Goal: Task Accomplishment & Management: Manage account settings

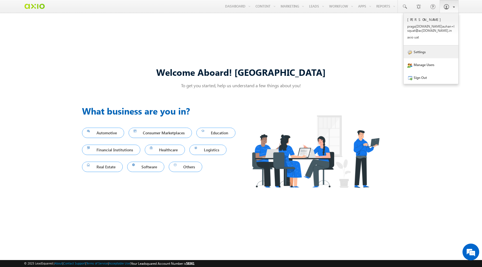
click at [429, 47] on link "Settings" at bounding box center [431, 51] width 55 height 13
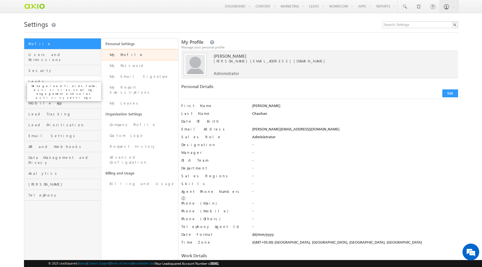
click at [70, 79] on span "Leads" at bounding box center [63, 81] width 71 height 5
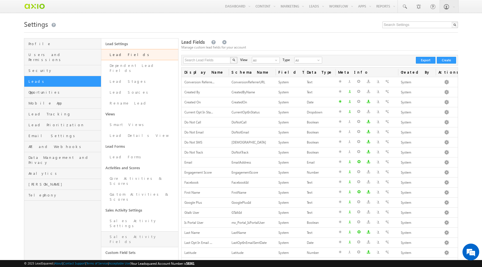
click at [142, 232] on link "Sales Activity Fields" at bounding box center [139, 240] width 77 height 16
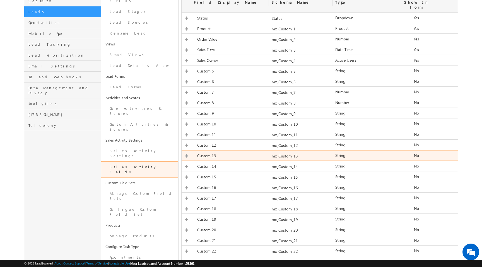
scroll to position [78, 0]
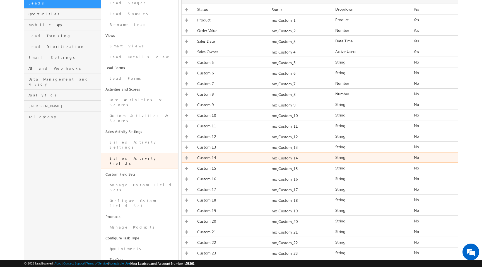
click at [259, 155] on div "Custom 14" at bounding box center [225, 159] width 87 height 8
click at [298, 152] on div "Custom 14 Custom 14 Required Field mx_Custom_14 String Number String DateTime D…" at bounding box center [320, 157] width 276 height 11
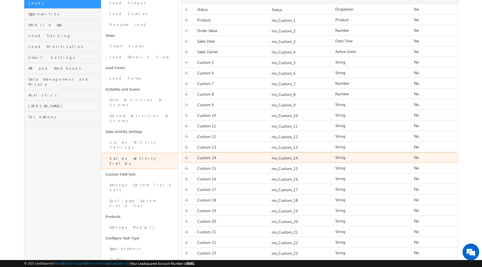
click at [298, 152] on div "Custom 14 Custom 14 Required Field mx_Custom_14 String Number String DateTime D…" at bounding box center [320, 157] width 276 height 11
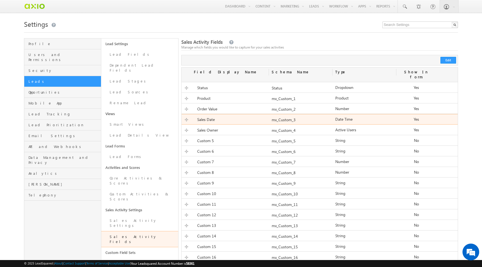
scroll to position [0, 0]
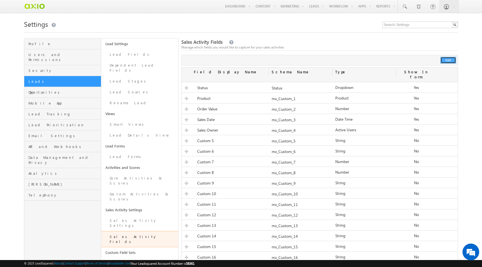
click at [449, 57] on button "Edit" at bounding box center [449, 60] width 16 height 7
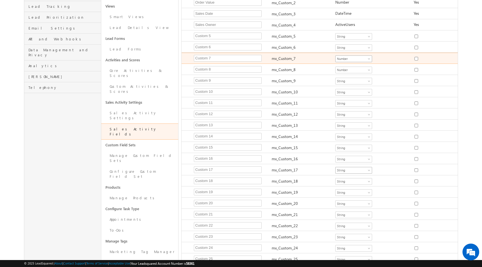
scroll to position [112, 0]
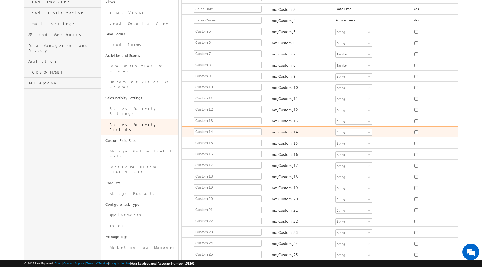
click at [287, 129] on label "mx_Custom_14" at bounding box center [285, 131] width 26 height 5
click at [366, 130] on span "String" at bounding box center [353, 132] width 34 height 5
click at [391, 129] on div "Number String DateTime Dropdown ActiveUsers String" at bounding box center [365, 133] width 64 height 8
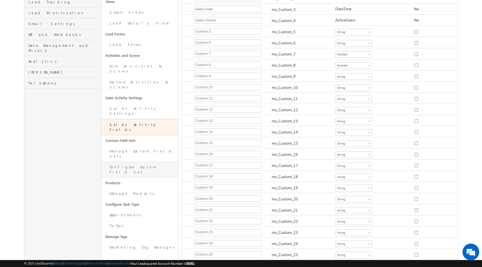
click at [139, 162] on link "Configure Custom Field Set" at bounding box center [139, 170] width 77 height 16
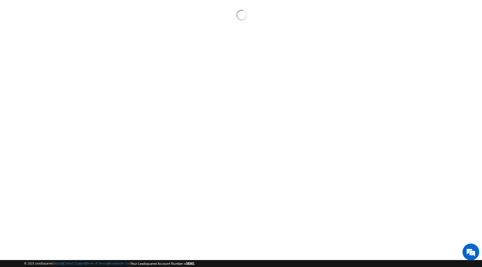
scroll to position [11, 0]
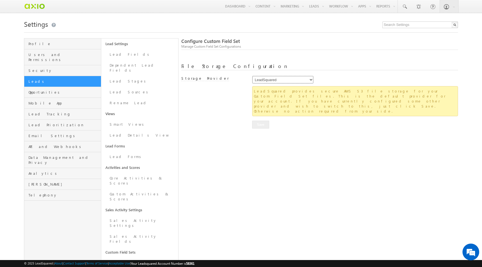
click at [287, 81] on select "LeadSquared AmazonS3 AlibabaCloudOSS" at bounding box center [282, 80] width 61 height 8
click at [252, 77] on select "LeadSquared AmazonS3 AlibabaCloudOSS" at bounding box center [282, 80] width 61 height 8
click at [193, 158] on div "Configure Custom Field Set Manage Custom Field Set Configurations File Storage …" at bounding box center [319, 201] width 277 height 327
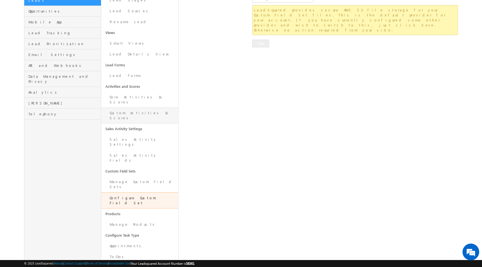
scroll to position [86, 0]
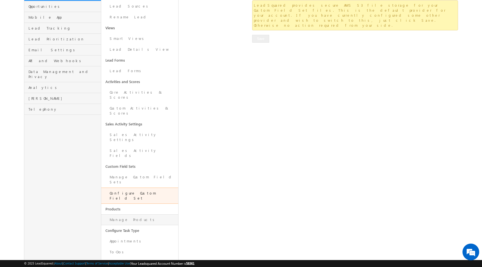
click at [136, 215] on link "Manage Products" at bounding box center [139, 220] width 77 height 11
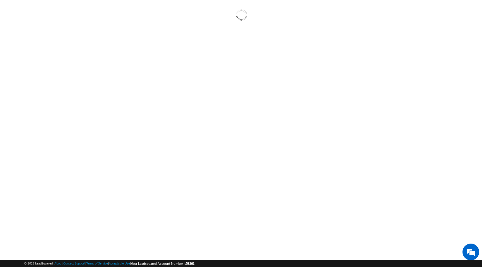
scroll to position [11, 0]
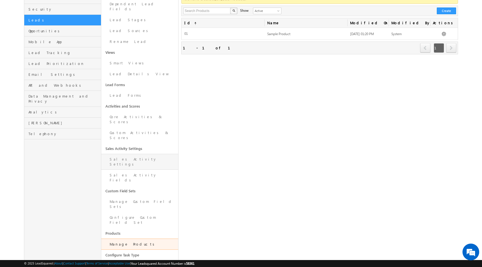
scroll to position [52, 0]
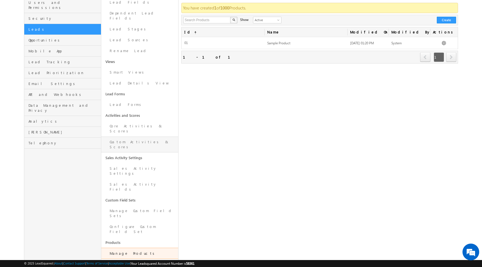
click at [137, 137] on link "Custom Activities & Scores" at bounding box center [139, 145] width 77 height 16
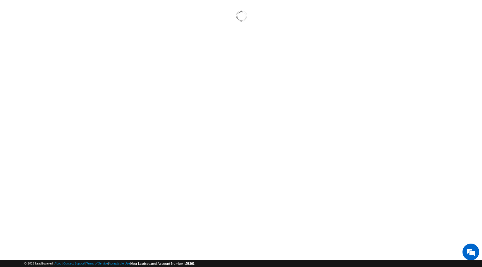
scroll to position [11, 0]
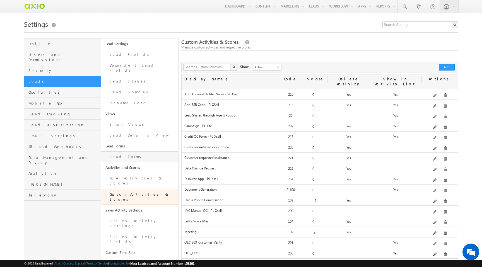
click at [134, 152] on link "Lead Forms" at bounding box center [139, 156] width 77 height 11
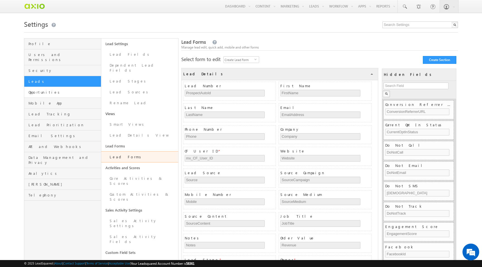
click at [82, 87] on link "Opportunities" at bounding box center [62, 92] width 77 height 11
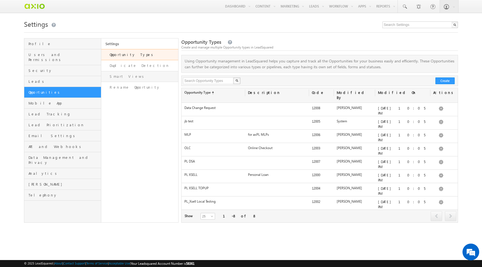
click at [140, 79] on link "Smart Views" at bounding box center [139, 76] width 77 height 11
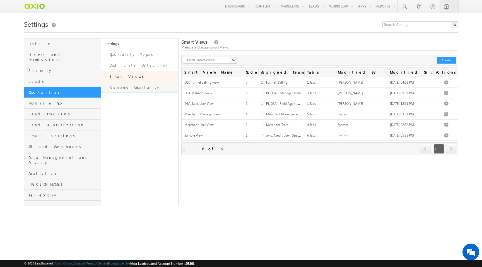
click at [140, 91] on link "Rename Opportunity" at bounding box center [139, 87] width 77 height 11
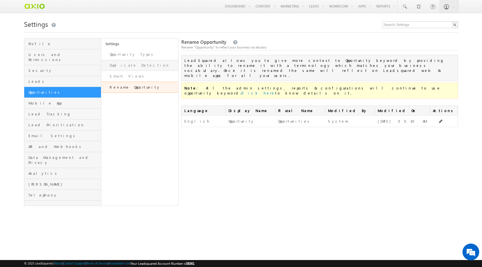
click at [143, 67] on link "Duplicate Detection" at bounding box center [139, 65] width 77 height 11
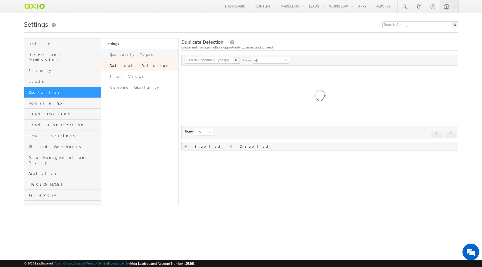
click at [147, 52] on link "Opportunity Types" at bounding box center [139, 54] width 77 height 11
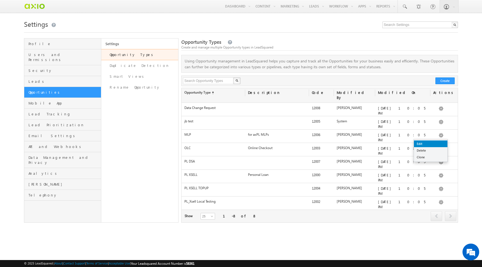
click at [439, 143] on link "Edit" at bounding box center [430, 144] width 33 height 7
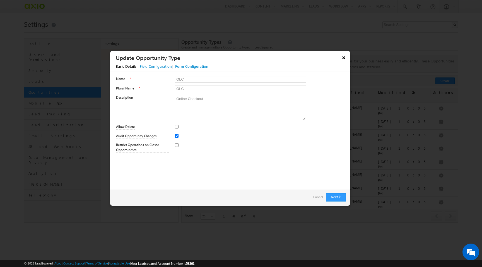
click at [343, 58] on button "×" at bounding box center [343, 58] width 9 height 10
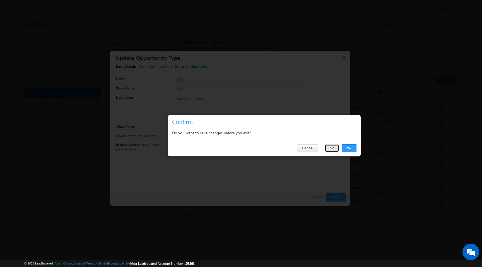
click at [331, 147] on button "No" at bounding box center [332, 149] width 15 height 8
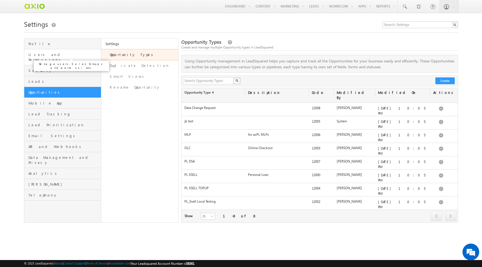
click at [63, 57] on span "Users and Permissions" at bounding box center [63, 57] width 71 height 10
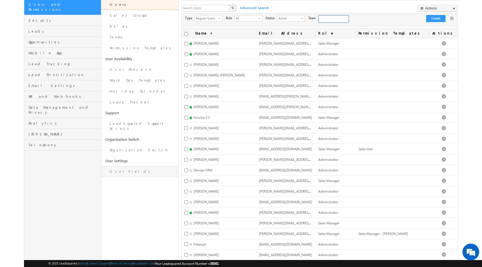
click at [134, 169] on link "User Fields" at bounding box center [139, 171] width 77 height 11
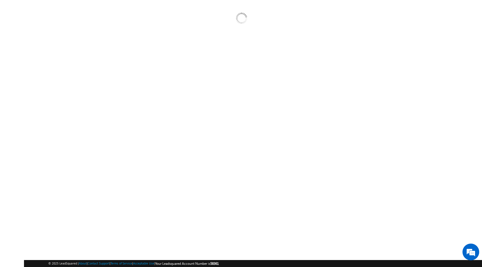
scroll to position [11, 0]
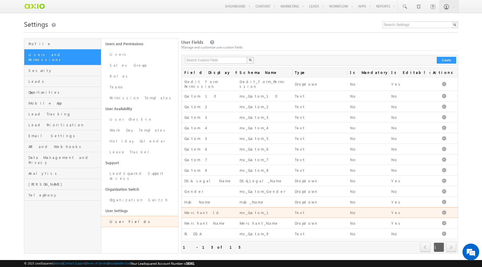
scroll to position [8, 0]
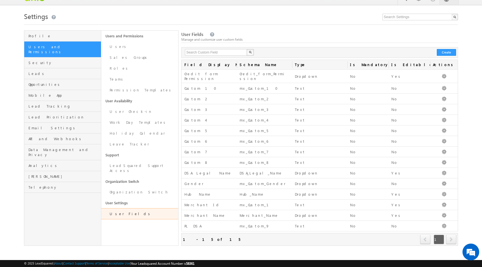
click at [453, 239] on span "next" at bounding box center [451, 239] width 10 height 9
click at [438, 239] on span "1" at bounding box center [439, 239] width 10 height 9
click at [421, 239] on span "prev" at bounding box center [425, 239] width 10 height 9
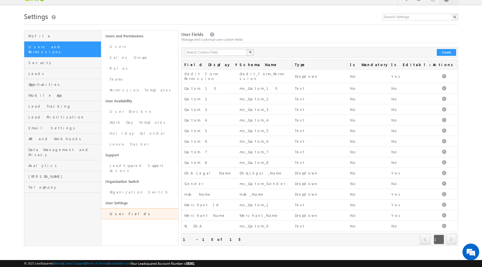
click at [452, 240] on span "next" at bounding box center [451, 239] width 10 height 9
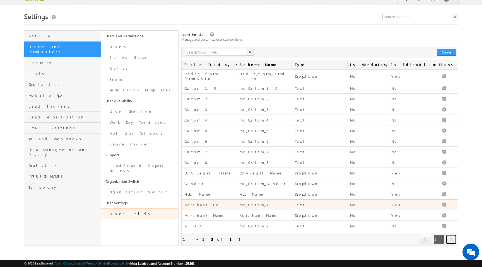
scroll to position [0, 0]
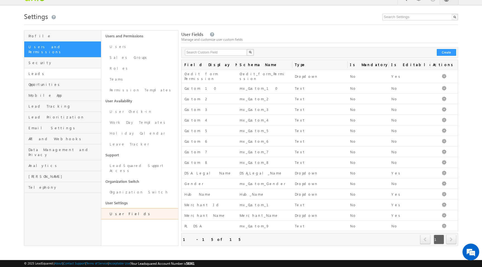
click at [60, 72] on link "Leads" at bounding box center [62, 73] width 77 height 11
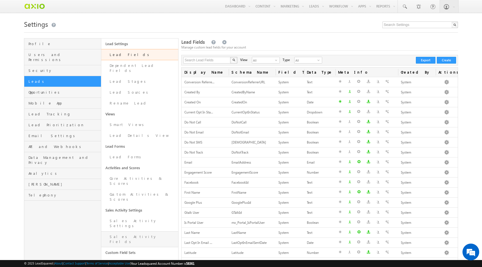
click at [140, 232] on link "Sales Activity Fields" at bounding box center [139, 240] width 77 height 16
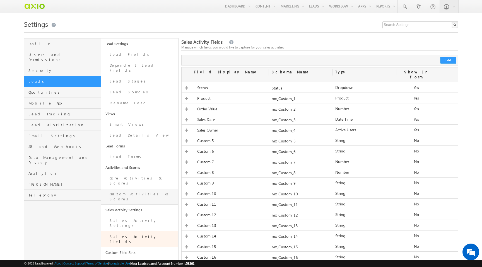
click at [146, 189] on link "Custom Activities & Scores" at bounding box center [139, 197] width 77 height 16
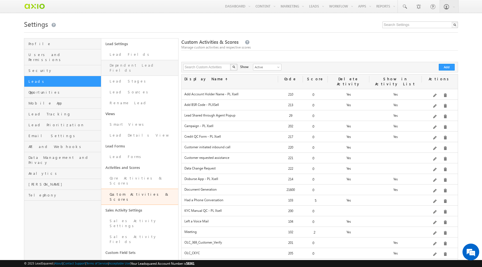
click at [150, 66] on link "Dependent Lead Fields" at bounding box center [139, 68] width 77 height 16
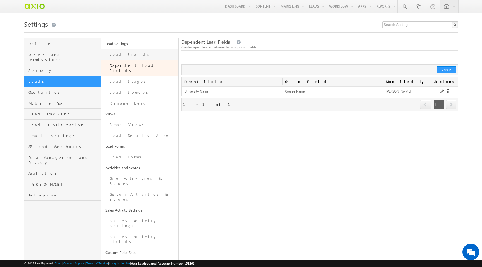
click at [149, 57] on link "Lead Fields" at bounding box center [139, 54] width 77 height 11
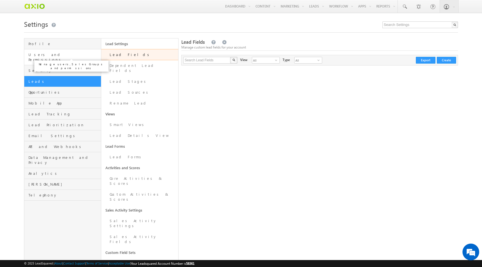
click at [79, 57] on span "Users and Permissions" at bounding box center [63, 57] width 71 height 10
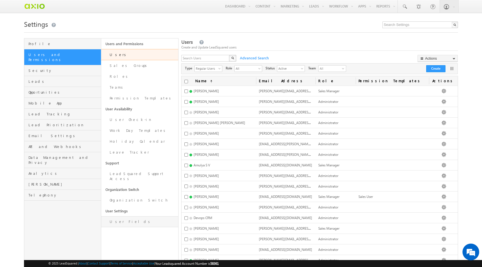
click at [137, 217] on link "User Fields" at bounding box center [139, 222] width 77 height 11
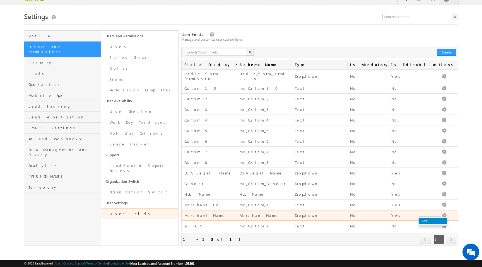
click at [433, 221] on link "Edit" at bounding box center [433, 221] width 28 height 7
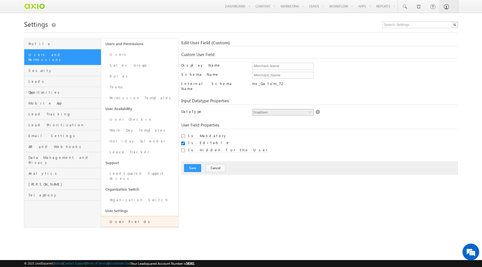
click at [310, 111] on span "select" at bounding box center [311, 112] width 4 height 3
click at [318, 110] on img at bounding box center [317, 112] width 5 height 5
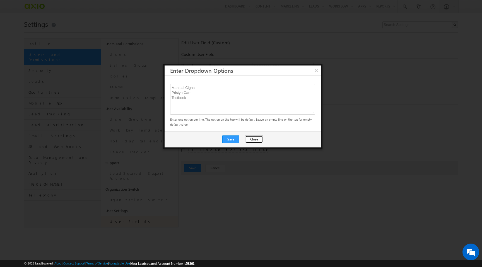
click at [256, 139] on button "Close" at bounding box center [254, 140] width 18 height 8
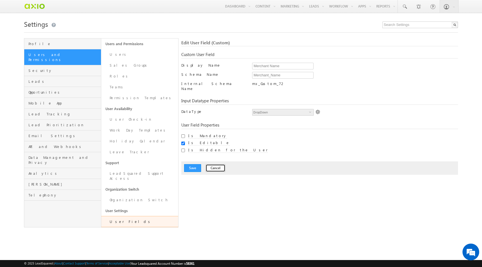
click at [216, 165] on button "Cancel" at bounding box center [216, 168] width 20 height 8
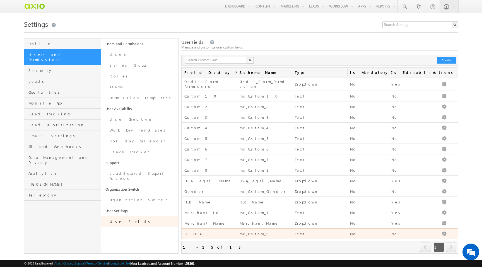
scroll to position [8, 0]
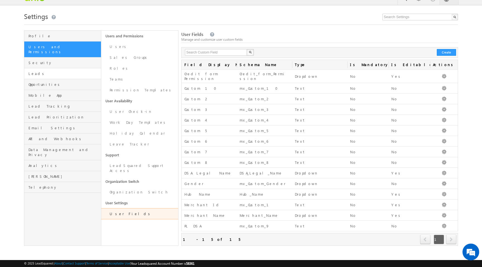
click at [67, 68] on link "Leads" at bounding box center [62, 73] width 77 height 11
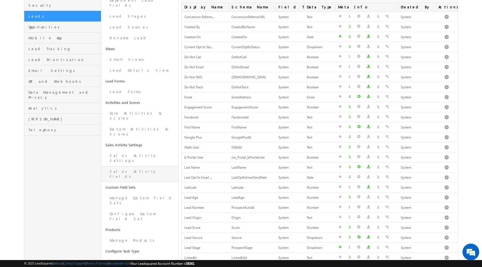
click at [145, 166] on link "Sales Activity Fields" at bounding box center [139, 174] width 77 height 16
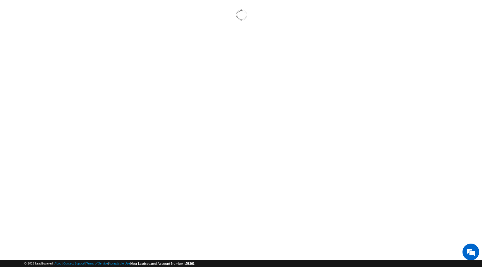
scroll to position [11, 0]
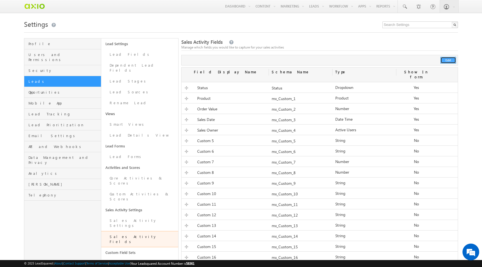
click at [453, 60] on button "Edit" at bounding box center [449, 60] width 16 height 7
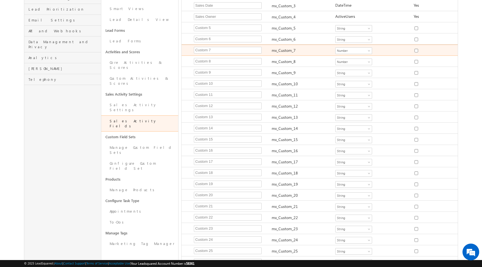
scroll to position [116, 0]
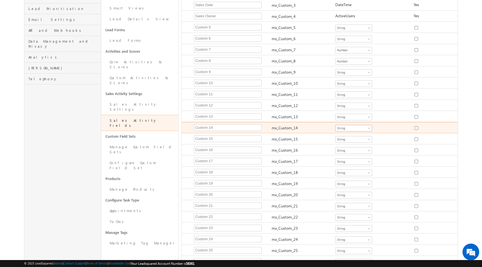
click at [360, 126] on span "String" at bounding box center [353, 128] width 34 height 5
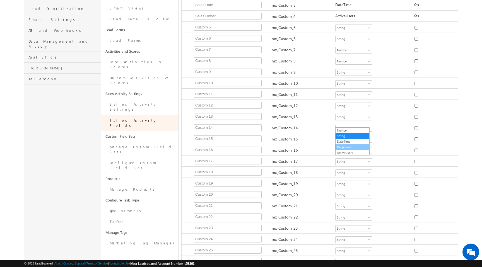
scroll to position [0, 0]
click at [358, 146] on link "Dropdown" at bounding box center [353, 147] width 34 height 5
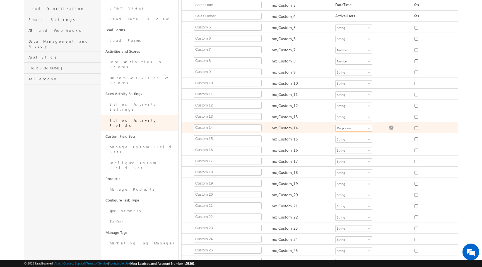
click at [391, 126] on img at bounding box center [391, 128] width 5 height 5
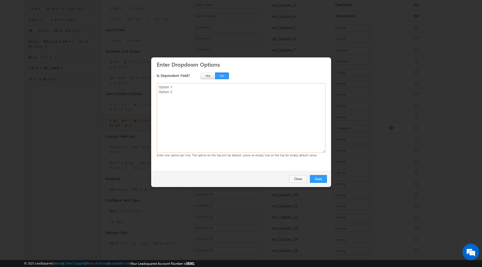
click at [168, 89] on textarea at bounding box center [241, 118] width 169 height 70
type textarea "1600 1900 2000 2200 2300 2400"
click at [324, 177] on button "Save" at bounding box center [318, 179] width 17 height 8
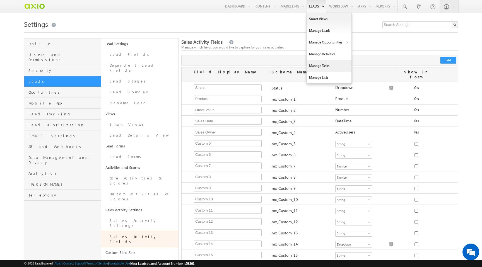
click at [319, 64] on link "Manage Tasks" at bounding box center [329, 66] width 45 height 12
